Goal: Complete application form: Complete application form

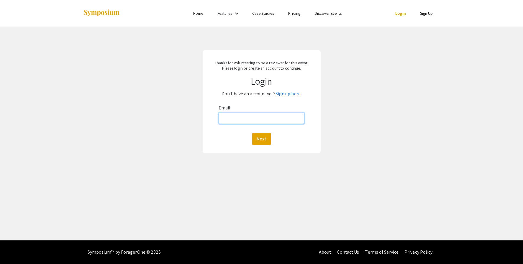
click at [225, 122] on input "Email:" at bounding box center [261, 118] width 86 height 11
type input "[EMAIL_ADDRESS][DOMAIN_NAME]"
click at [263, 139] on button "Next" at bounding box center [261, 139] width 19 height 12
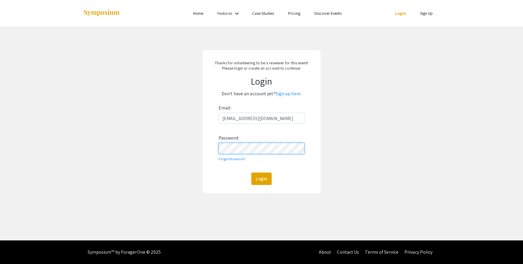
click at [251, 172] on button "Login" at bounding box center [261, 178] width 20 height 12
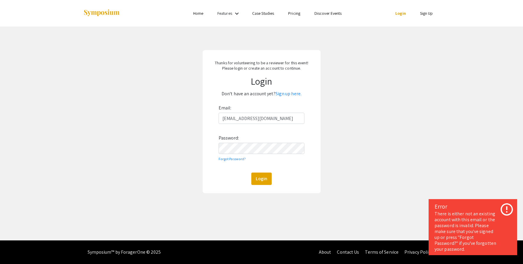
click at [481, 216] on div "There is either not an existing account with this email or the password is inva…" at bounding box center [472, 231] width 77 height 41
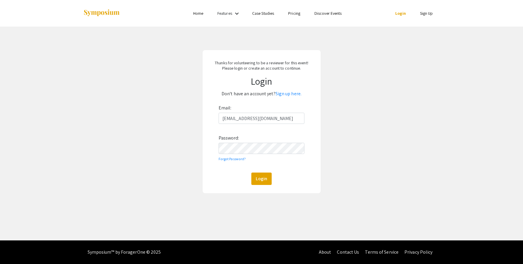
click at [286, 173] on div "Login" at bounding box center [261, 178] width 86 height 12
click at [263, 179] on button "Login" at bounding box center [261, 178] width 20 height 12
click at [287, 93] on link "Sign up here." at bounding box center [288, 94] width 26 height 6
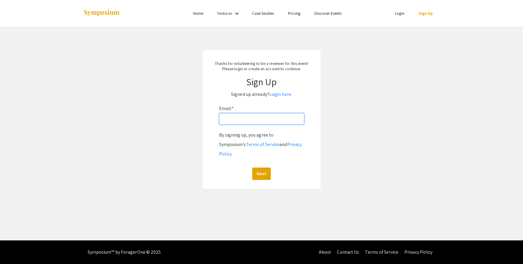
click at [246, 120] on input "Email: *" at bounding box center [261, 118] width 85 height 11
type input "[EMAIL_ADDRESS][DOMAIN_NAME]"
click at [260, 167] on button "Next" at bounding box center [261, 173] width 19 height 12
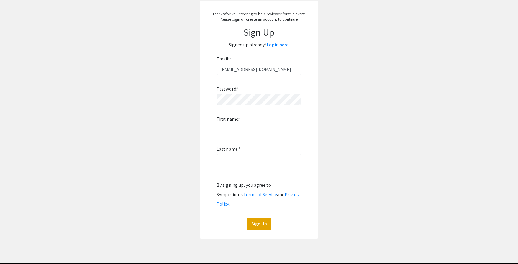
scroll to position [52, 0]
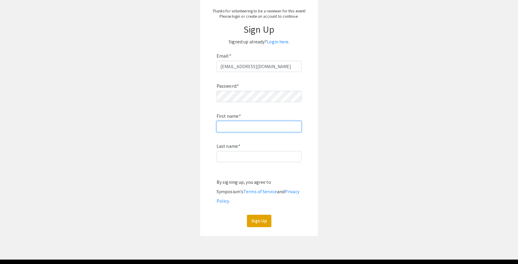
click at [231, 127] on input "First name: *" at bounding box center [259, 126] width 85 height 11
type input "Slawomir"
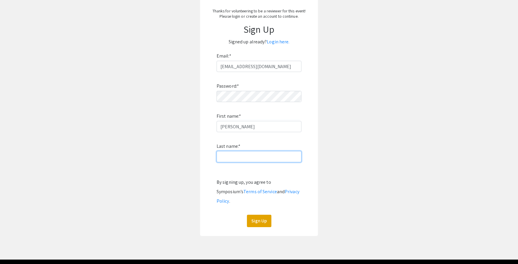
type input "Lukomski"
click at [257, 215] on button "Sign Up" at bounding box center [259, 221] width 24 height 12
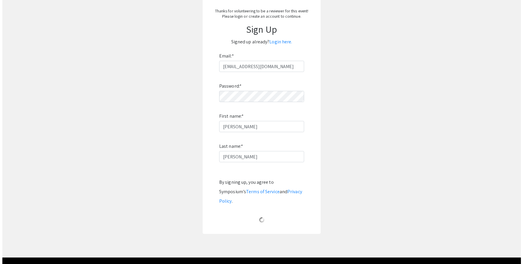
scroll to position [0, 0]
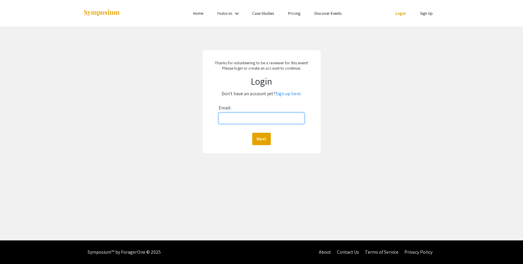
click at [232, 118] on input "Email:" at bounding box center [261, 118] width 86 height 11
type input "[EMAIL_ADDRESS][DOMAIN_NAME]"
click at [260, 137] on button "Next" at bounding box center [261, 139] width 19 height 12
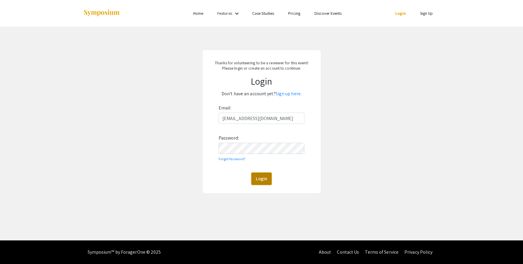
click at [260, 178] on button "Login" at bounding box center [261, 178] width 20 height 12
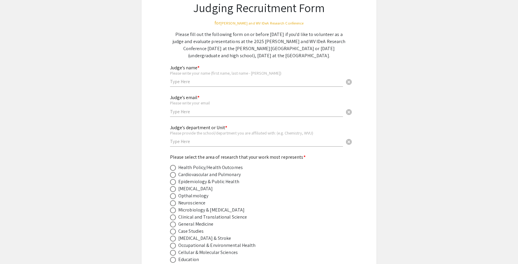
scroll to position [52, 0]
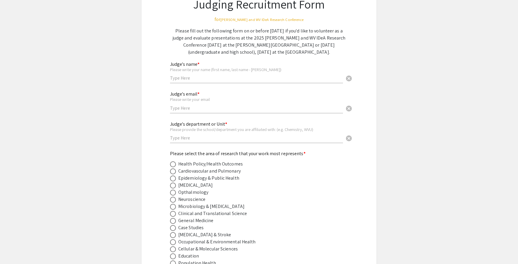
click at [181, 79] on input "text" at bounding box center [256, 78] width 173 height 6
type input "[PERSON_NAME]"
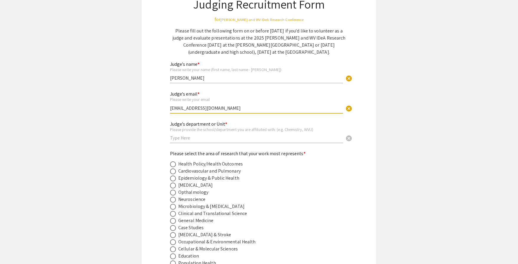
type input "[EMAIL_ADDRESS][DOMAIN_NAME]"
click at [175, 134] on div "Judge's department or Unit * Please provide the school/department you are affil…" at bounding box center [256, 129] width 173 height 27
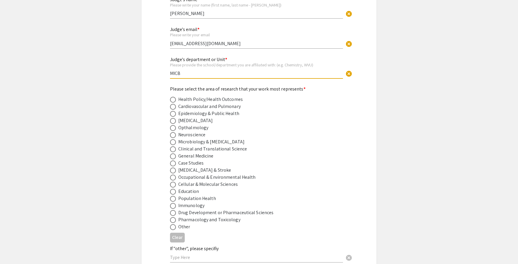
scroll to position [119, 0]
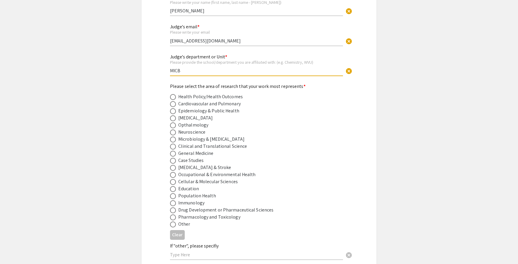
type input "MICB"
click at [173, 139] on span at bounding box center [173, 139] width 0 height 0
click at [173, 139] on input "radio" at bounding box center [173, 140] width 6 height 6
radio input "true"
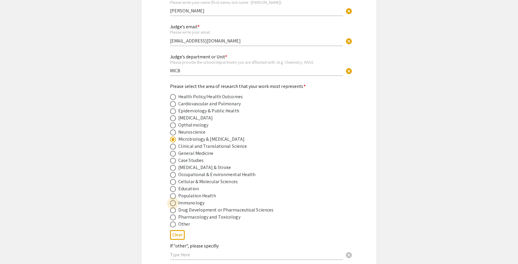
click at [173, 202] on span at bounding box center [173, 203] width 6 height 6
click at [173, 202] on input "radio" at bounding box center [173, 203] width 6 height 6
radio input "true"
click at [173, 139] on span at bounding box center [173, 139] width 0 height 0
click at [173, 139] on input "radio" at bounding box center [173, 140] width 6 height 6
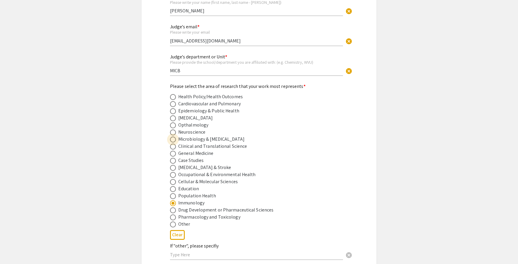
radio input "true"
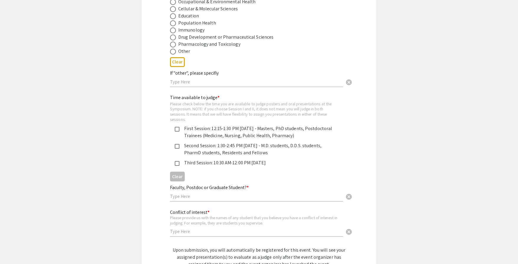
scroll to position [296, 0]
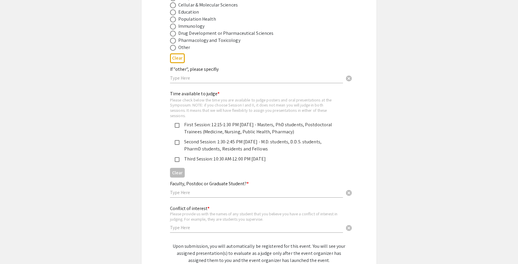
click at [176, 125] on mat-pseudo-checkbox at bounding box center [177, 125] width 5 height 5
click at [177, 142] on mat-pseudo-checkbox at bounding box center [177, 142] width 5 height 5
click at [184, 193] on input "text" at bounding box center [256, 192] width 173 height 6
type input "faculty"
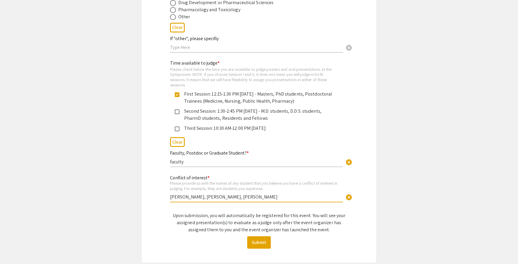
scroll to position [357, 0]
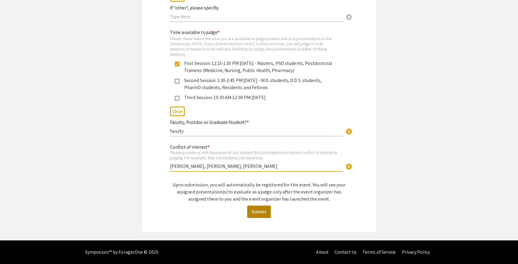
type input "[PERSON_NAME], [PERSON_NAME], [PERSON_NAME]"
click at [258, 209] on button "Submit" at bounding box center [259, 212] width 24 height 12
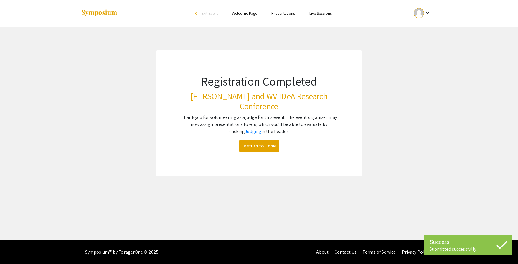
scroll to position [0, 0]
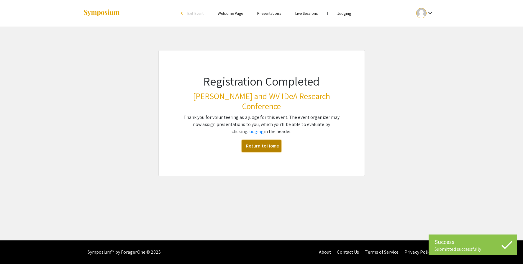
click at [272, 140] on link "Return to Home" at bounding box center [261, 146] width 40 height 12
